Goal: Use online tool/utility: Utilize a website feature to perform a specific function

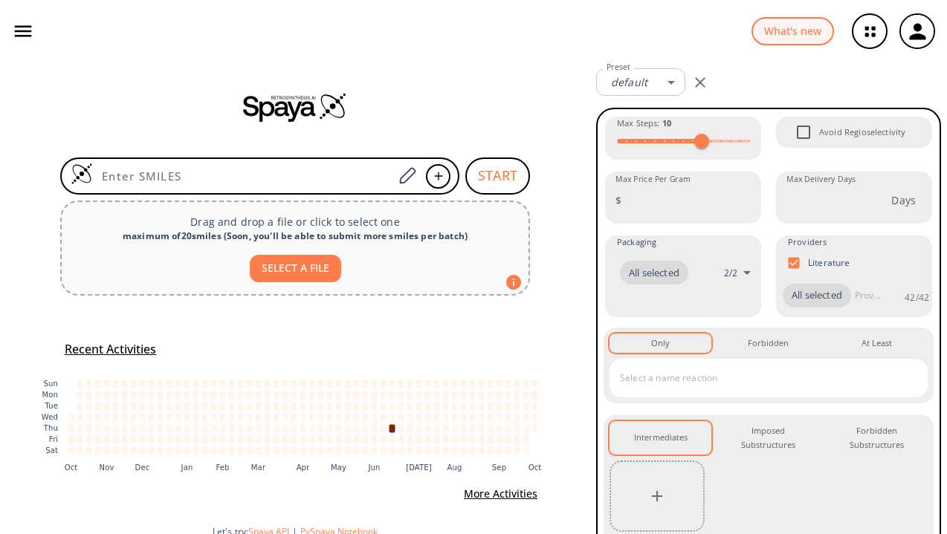
scroll to position [126, 0]
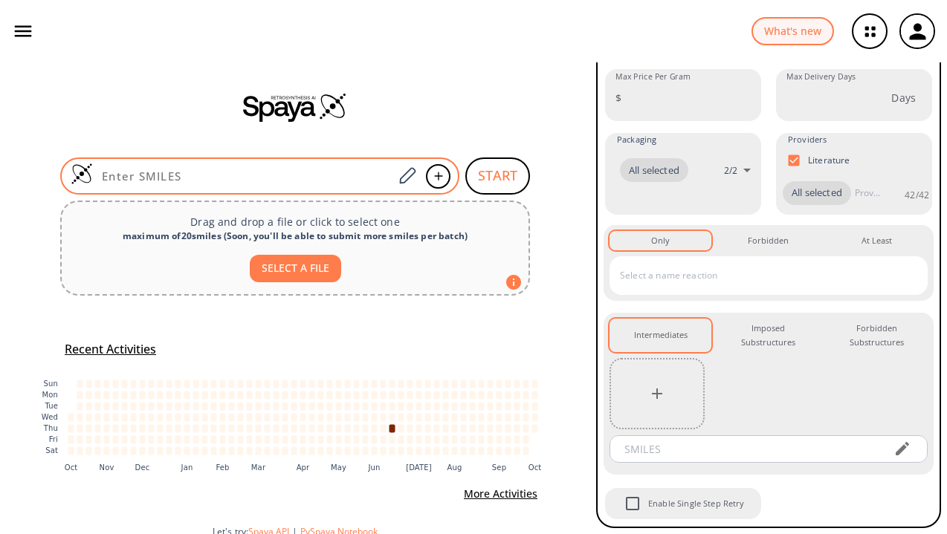
click at [272, 178] on input at bounding box center [243, 176] width 300 height 15
paste input "C[C@H]([C@@H]([GEOGRAPHIC_DATA]([C@@H]1[C@@](O)(C)[C@@]([n]2c(=O)[nH]c3c2cccc3)…"
type input "C[C@H]([C@@H]([GEOGRAPHIC_DATA]([C@@H]1[C@@](O)(C)[C@@]([n]2c(=O)[nH]c3c2cccc3)…"
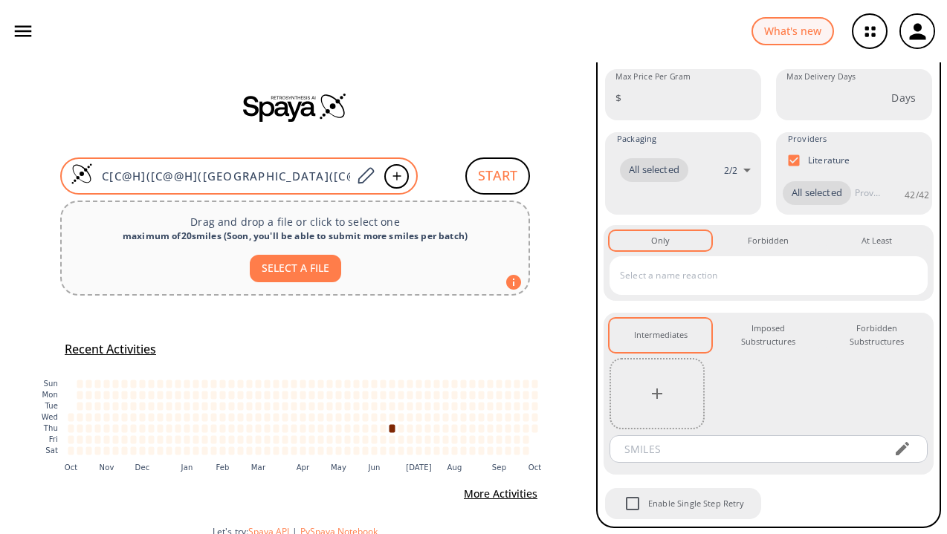
scroll to position [271, 0]
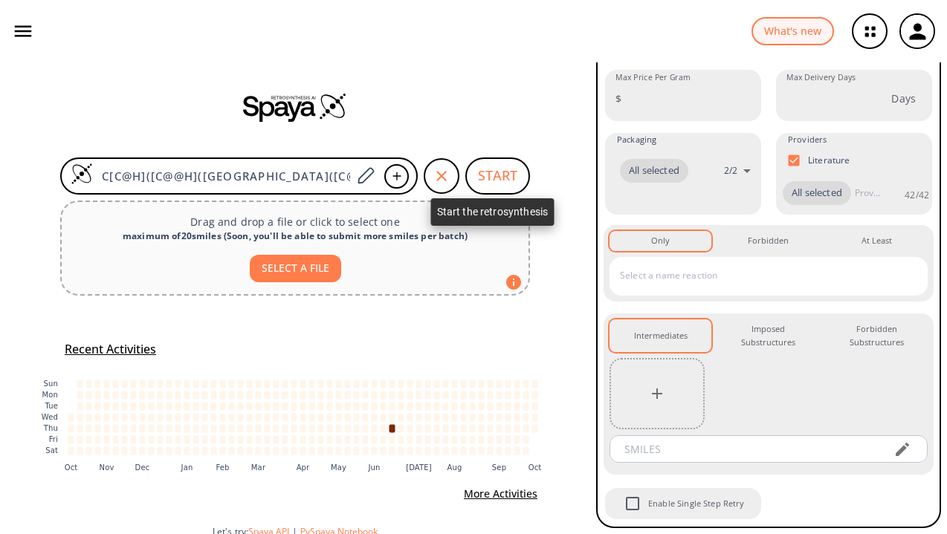
click at [486, 168] on button "START" at bounding box center [497, 176] width 65 height 37
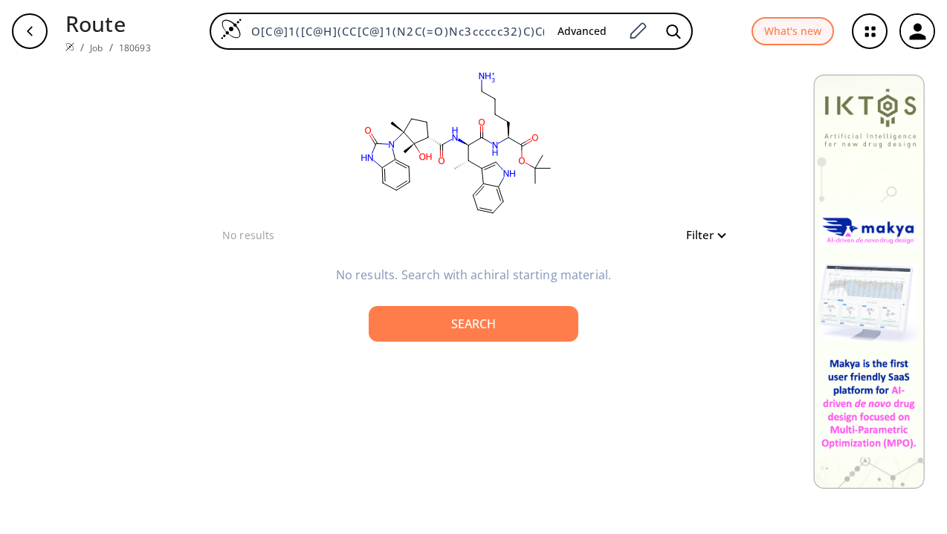
click at [36, 29] on div "button" at bounding box center [30, 31] width 36 height 36
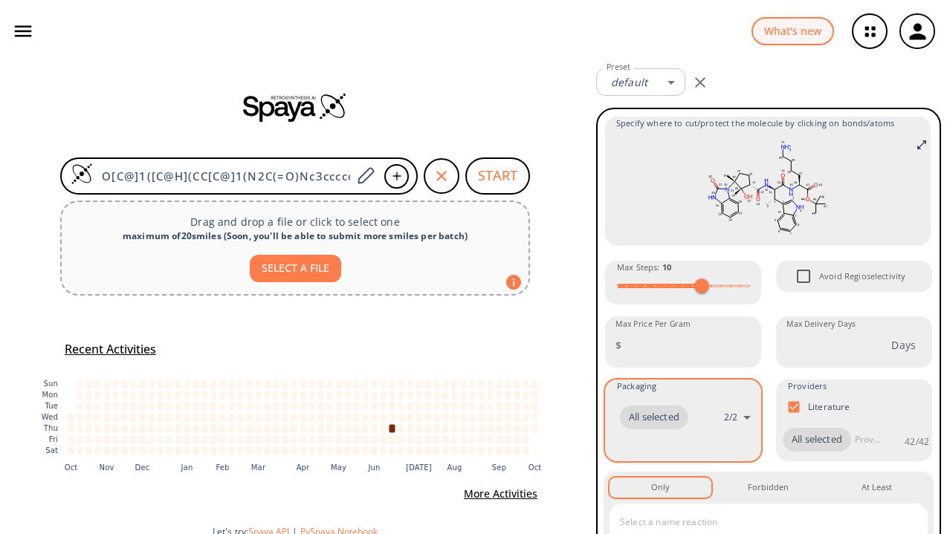
scroll to position [271, 0]
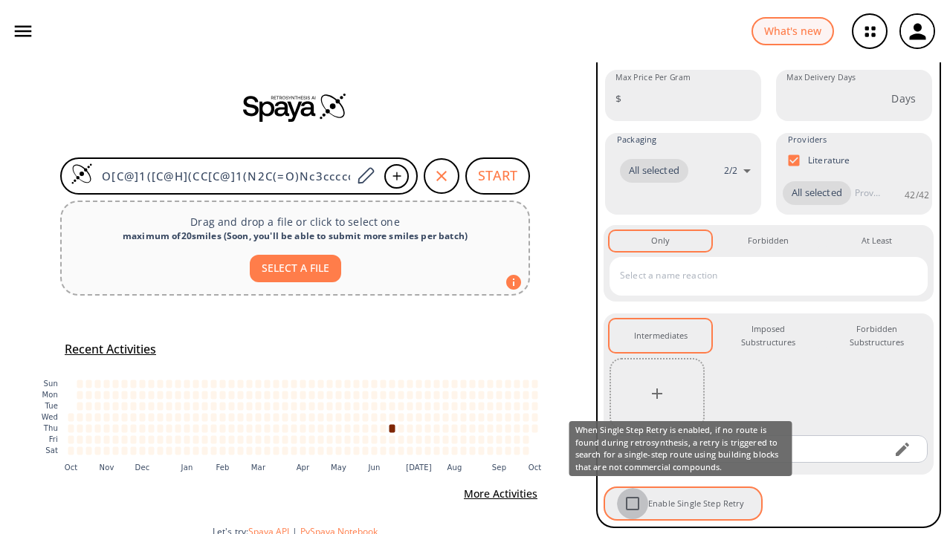
click at [632, 504] on input "Enable Single Step Retry" at bounding box center [632, 503] width 31 height 31
checkbox input "true"
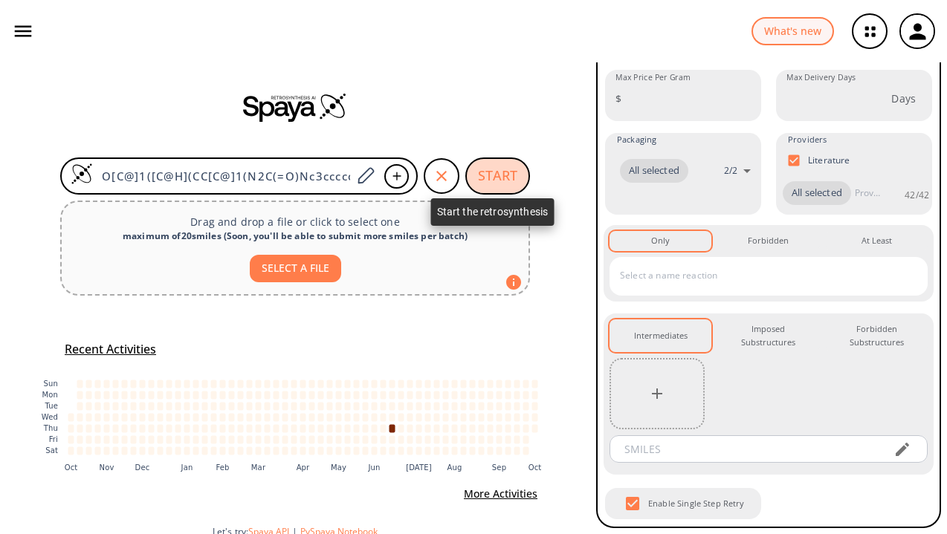
click at [498, 178] on button "START" at bounding box center [497, 176] width 65 height 37
